Goal: Entertainment & Leisure: Consume media (video, audio)

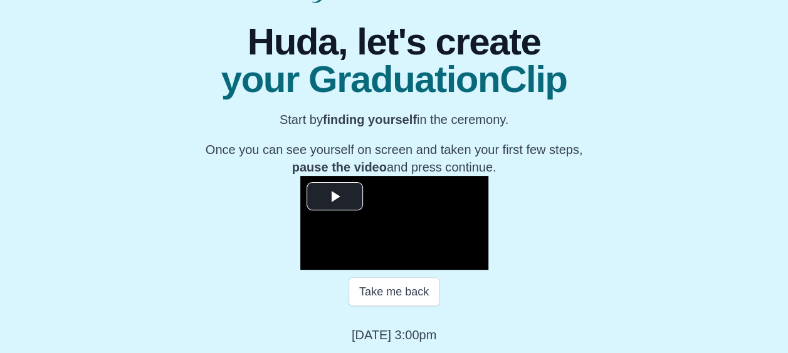
scroll to position [218, 0]
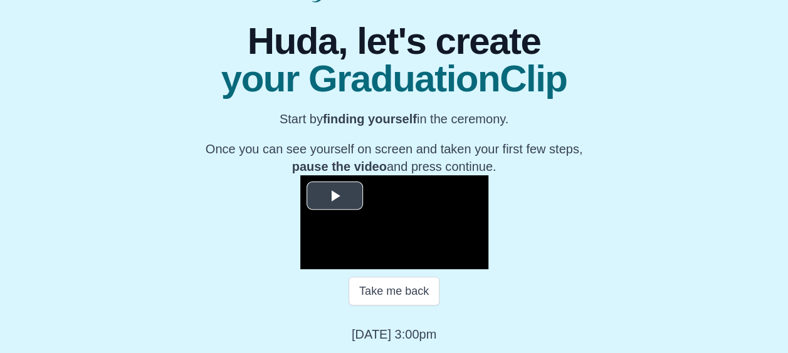
click at [335, 196] on span "Video Player" at bounding box center [335, 196] width 0 height 0
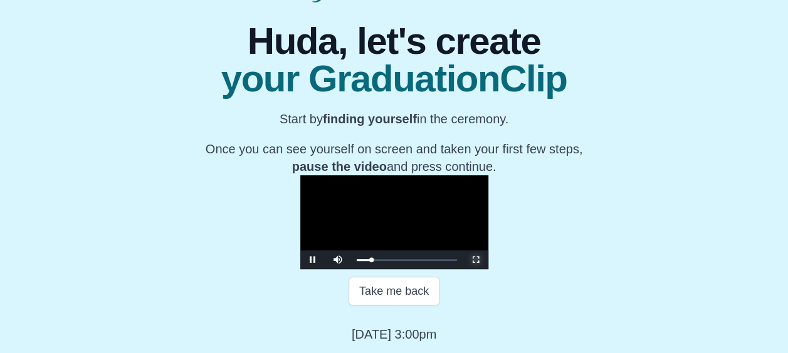
click at [476, 260] on span "Video Player" at bounding box center [476, 260] width 0 height 0
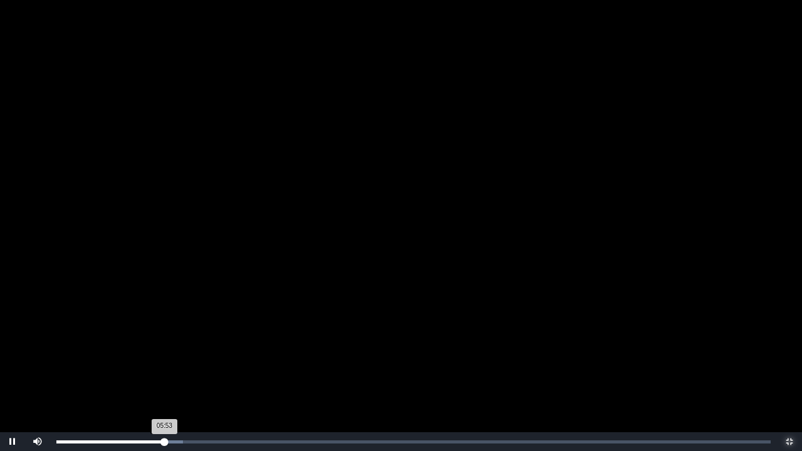
click at [162, 353] on div "05:53 Progress : 0%" at bounding box center [110, 441] width 108 height 3
click at [212, 323] on video "Video Player" at bounding box center [401, 225] width 802 height 451
click at [390, 305] on video "Video Player" at bounding box center [401, 225] width 802 height 451
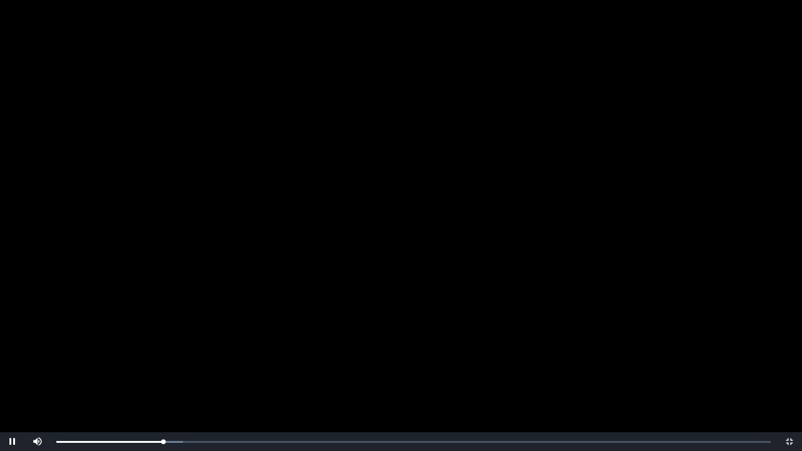
click at [390, 305] on video "Video Player" at bounding box center [401, 225] width 802 height 451
click at [415, 296] on video "Video Player" at bounding box center [401, 225] width 802 height 451
click at [161, 353] on div "05:50 Progress : 0%" at bounding box center [109, 441] width 107 height 3
click at [212, 349] on video "Video Player" at bounding box center [401, 225] width 802 height 451
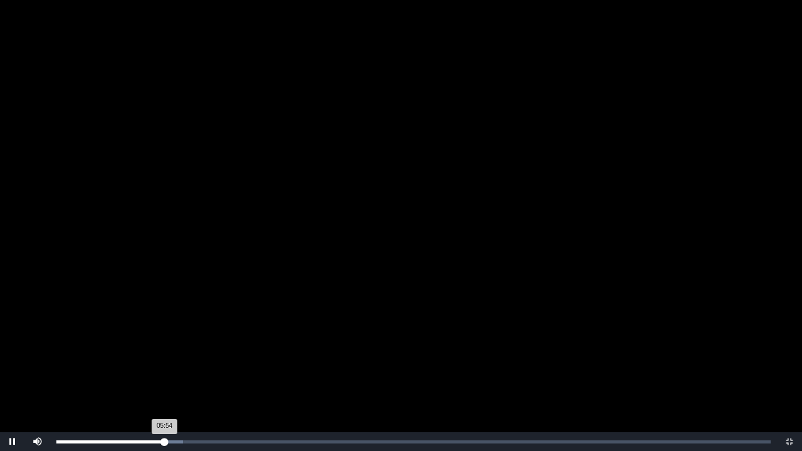
click at [164, 353] on div "05:54 Progress : 0%" at bounding box center [110, 441] width 108 height 3
click at [165, 353] on div "05:55 Progress : 0%" at bounding box center [110, 441] width 108 height 3
click at [163, 353] on div "05:48 Progress : 0%" at bounding box center [109, 441] width 107 height 3
click at [164, 353] on div "05:52 Progress : 0%" at bounding box center [109, 441] width 107 height 3
click at [162, 353] on div "05:44 Progress : 0%" at bounding box center [108, 441] width 105 height 3
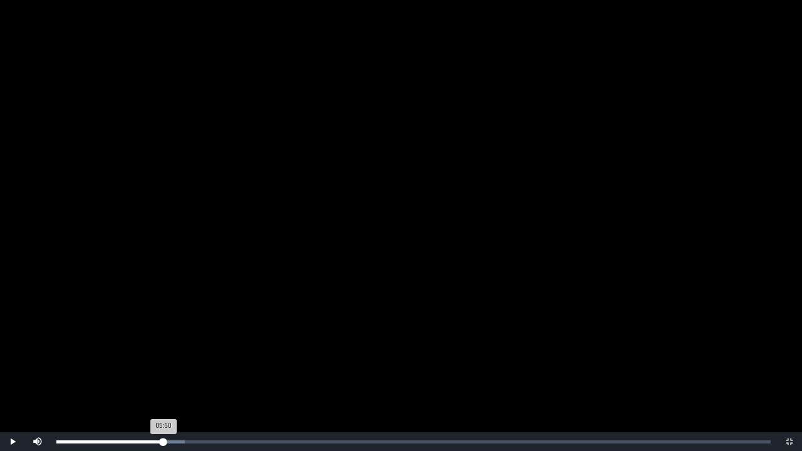
click at [164, 353] on div "05:50 Progress : 0%" at bounding box center [109, 441] width 107 height 3
click at [163, 353] on div "05:48 Progress : 0%" at bounding box center [109, 441] width 107 height 3
click at [167, 353] on div "06:03 Progress : 0%" at bounding box center [111, 441] width 111 height 3
click at [165, 353] on div "06:03 Progress : 0%" at bounding box center [111, 441] width 111 height 3
click at [165, 353] on div "05:57 Progress : 0%" at bounding box center [110, 441] width 109 height 3
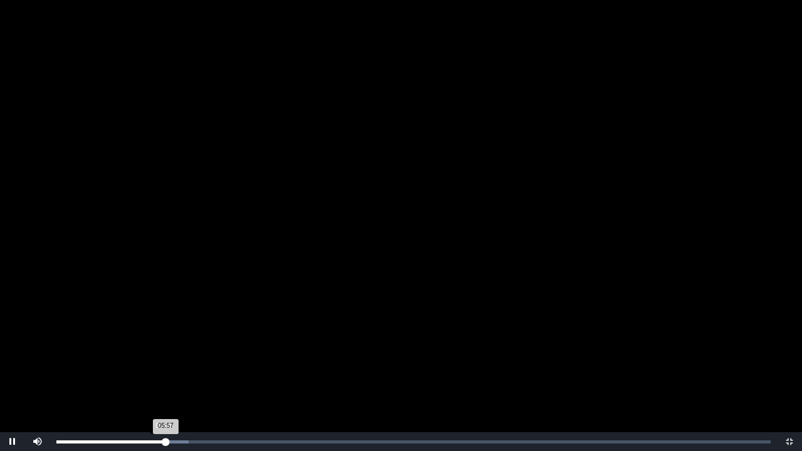
click at [163, 353] on div "05:57 Progress : 0%" at bounding box center [110, 441] width 109 height 3
click at [163, 353] on div "05:48 Progress : 0%" at bounding box center [109, 441] width 107 height 3
click at [161, 353] on div "05:42 Progress : 0%" at bounding box center [108, 441] width 105 height 3
click at [162, 353] on div "05:43 Progress : 0%" at bounding box center [108, 441] width 105 height 3
click at [377, 353] on video "Video Player" at bounding box center [401, 225] width 802 height 451
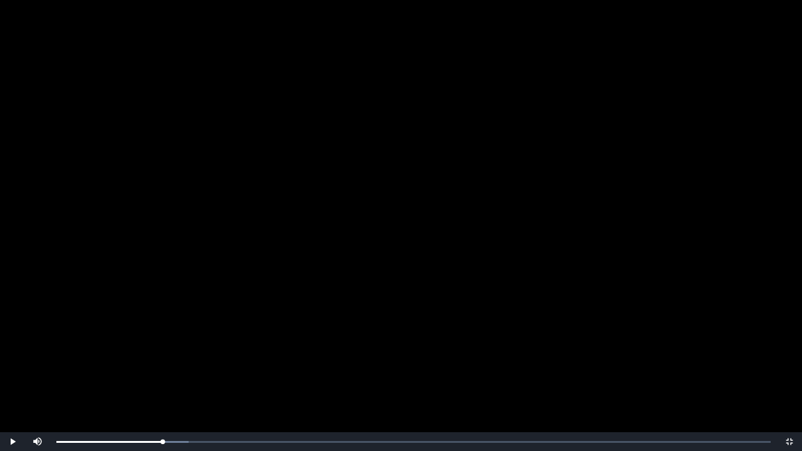
click at [398, 315] on video "Video Player" at bounding box center [401, 225] width 802 height 451
click at [620, 353] on video "Video Player" at bounding box center [401, 225] width 802 height 451
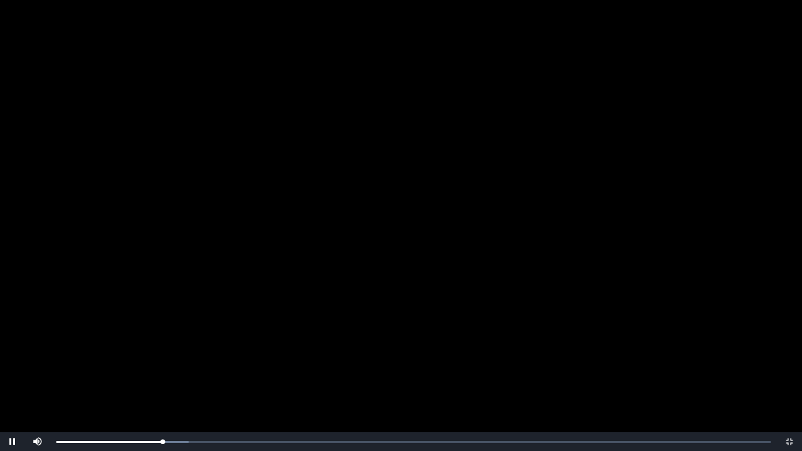
click at [620, 353] on video "Video Player" at bounding box center [401, 225] width 802 height 451
click at [255, 335] on video "Video Player" at bounding box center [401, 225] width 802 height 451
click at [160, 353] on div "05:40 Progress : 0%" at bounding box center [109, 441] width 107 height 3
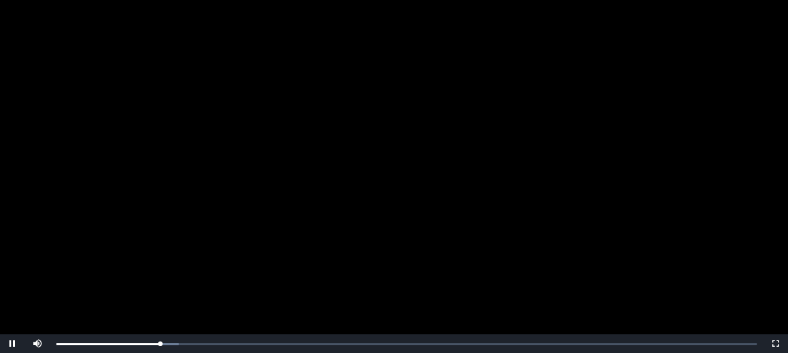
click at [257, 93] on div "**********" at bounding box center [394, 238] width 394 height 291
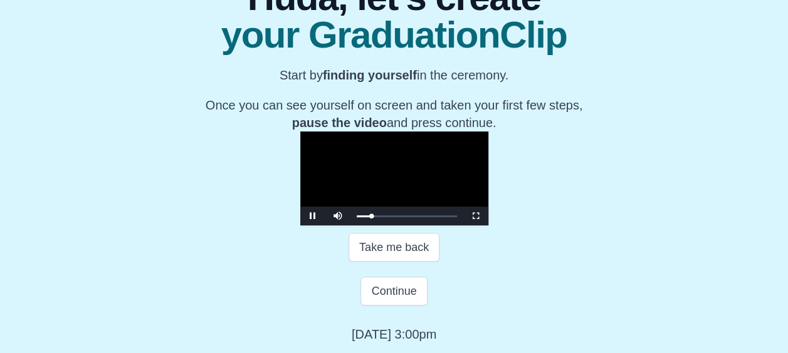
scroll to position [222, 0]
click at [476, 216] on span "Video Player" at bounding box center [476, 216] width 0 height 0
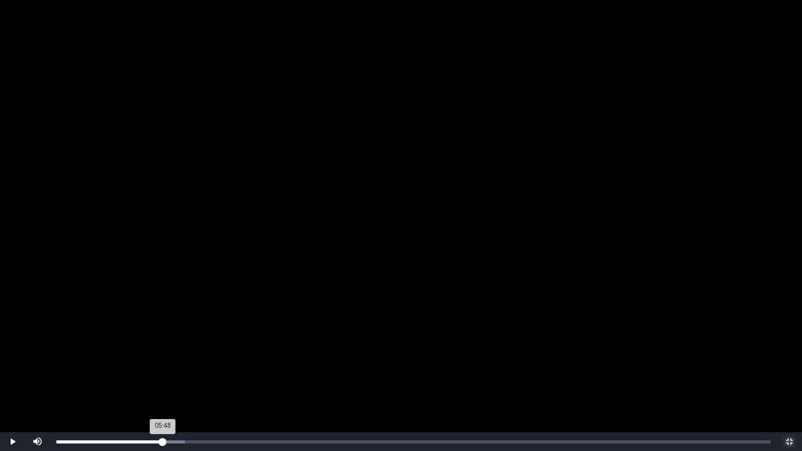
click at [163, 353] on div "05:48 Progress : 0%" at bounding box center [109, 441] width 107 height 3
click at [209, 325] on video "Video Player" at bounding box center [401, 225] width 802 height 451
click at [209, 324] on video "Video Player" at bounding box center [401, 225] width 802 height 451
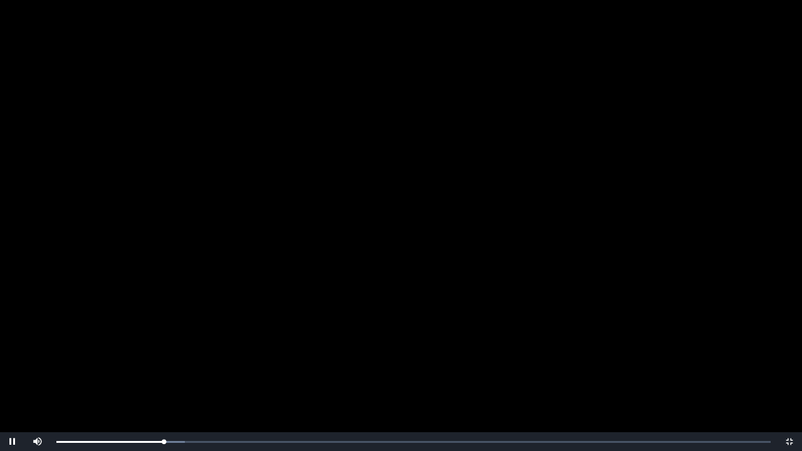
click at [209, 324] on video "Video Player" at bounding box center [401, 225] width 802 height 451
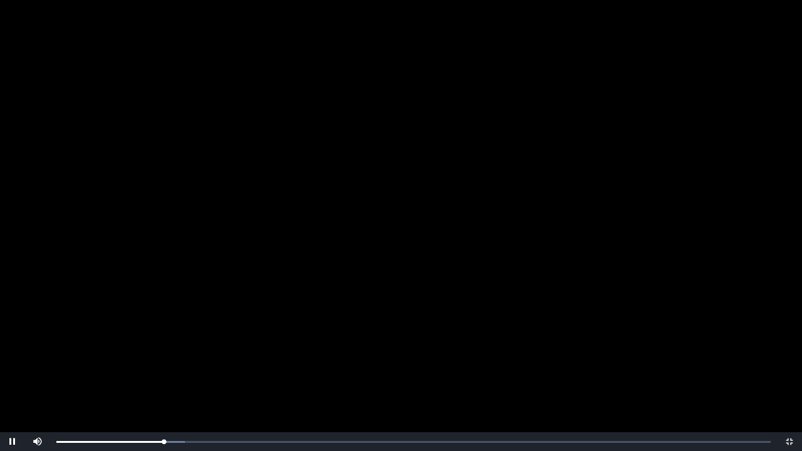
click at [195, 328] on video "Video Player" at bounding box center [401, 225] width 802 height 451
click at [251, 353] on video "Video Player" at bounding box center [401, 225] width 802 height 451
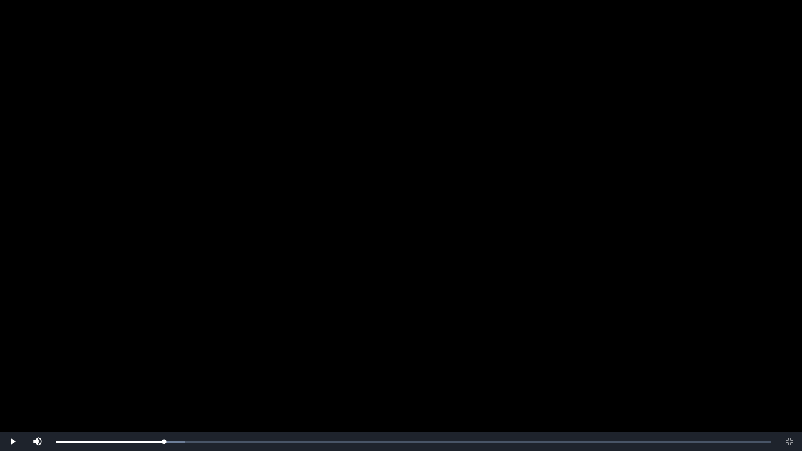
click at [251, 353] on video "Video Player" at bounding box center [401, 225] width 802 height 451
click at [153, 353] on video "Video Player" at bounding box center [401, 225] width 802 height 451
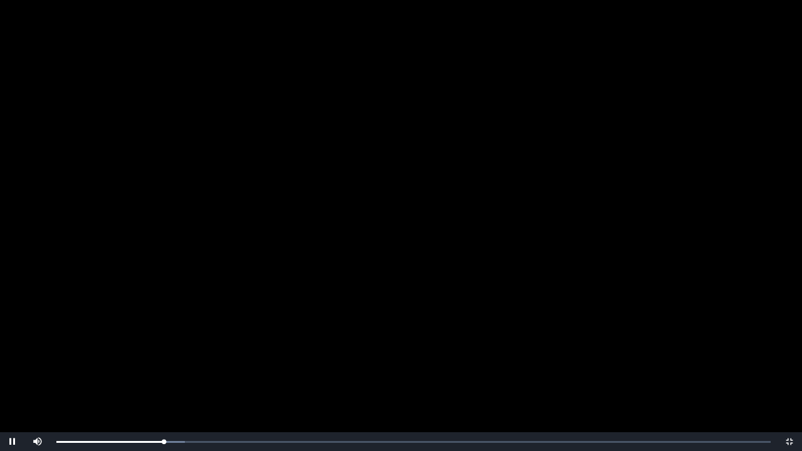
click at [184, 337] on video "Video Player" at bounding box center [401, 225] width 802 height 451
click at [164, 353] on div "05:54 Progress : 0%" at bounding box center [110, 441] width 108 height 3
click at [186, 353] on video "Video Player" at bounding box center [401, 225] width 802 height 451
